Goal: Task Accomplishment & Management: Use online tool/utility

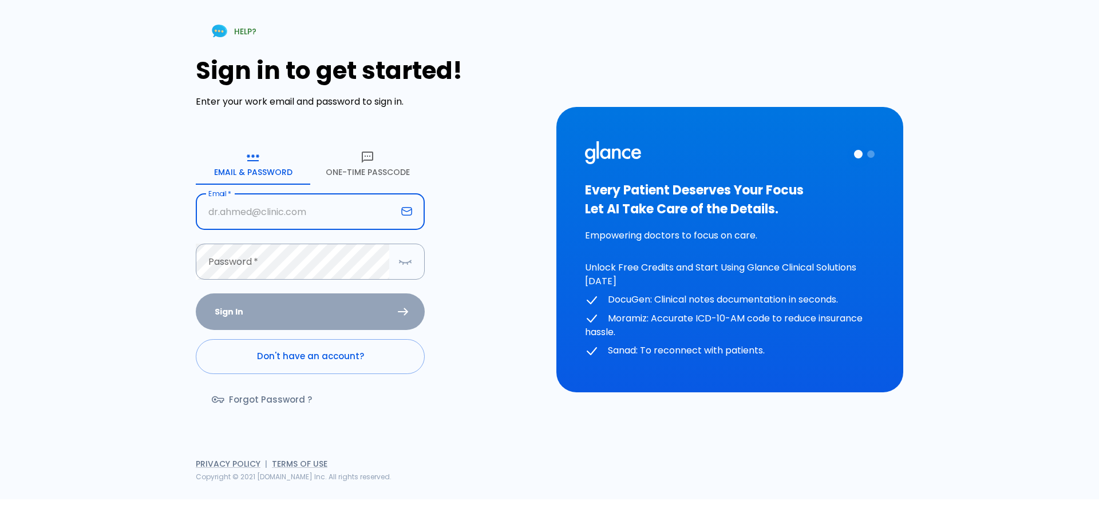
click at [319, 198] on input "text" at bounding box center [296, 212] width 201 height 36
type input "[EMAIL_ADDRESS][DOMAIN_NAME]"
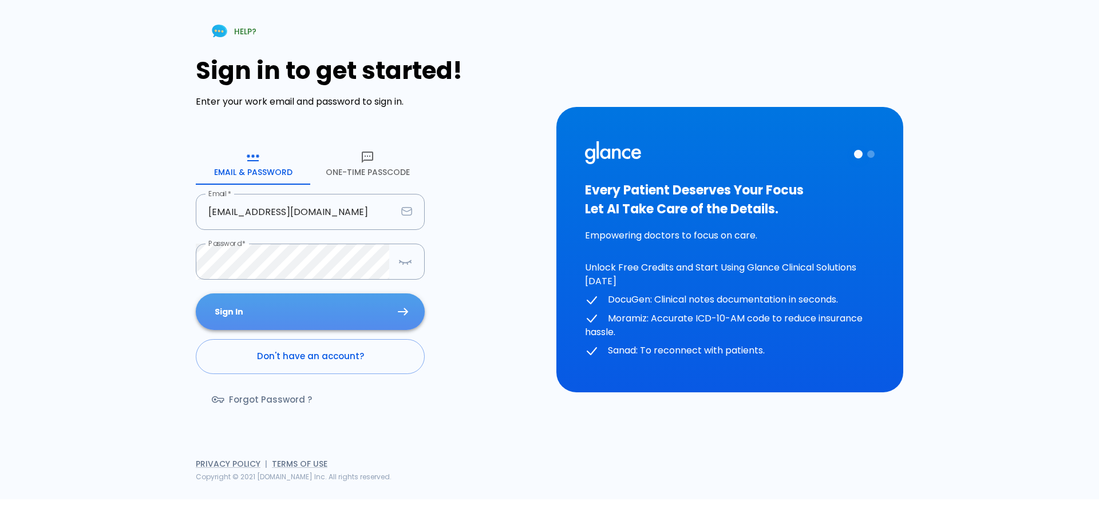
click at [288, 324] on button "Sign In" at bounding box center [310, 312] width 229 height 37
